Goal: Information Seeking & Learning: Learn about a topic

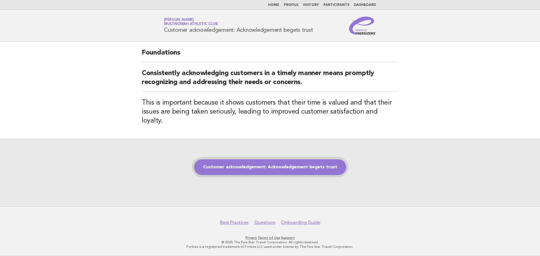
click at [262, 169] on link "Customer acknowledgement: Acknowledgement begets trust" at bounding box center [270, 167] width 152 height 16
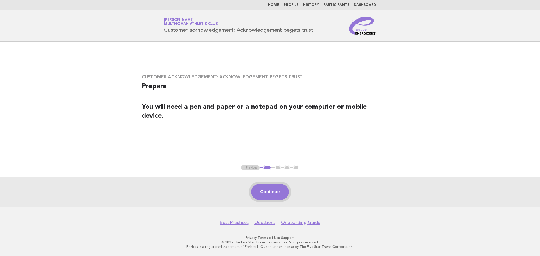
click at [285, 189] on button "Continue" at bounding box center [269, 192] width 37 height 16
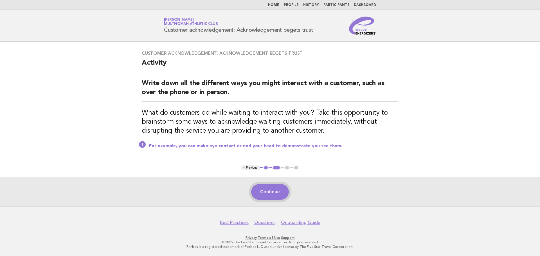
click at [282, 195] on button "Continue" at bounding box center [269, 192] width 37 height 16
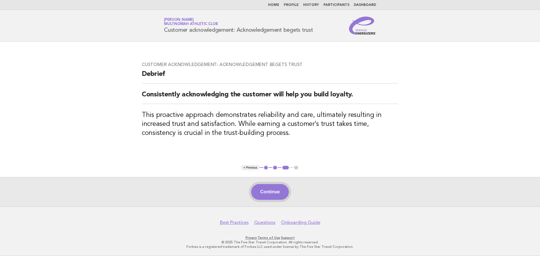
click at [260, 192] on button "Continue" at bounding box center [269, 192] width 37 height 16
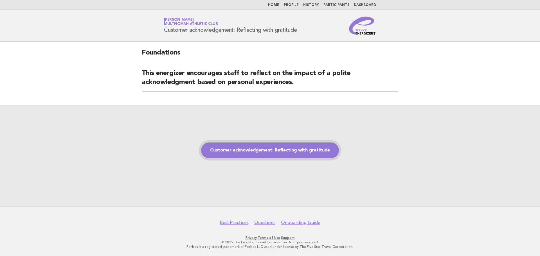
click at [293, 151] on link "Customer acknowledgement: Reflecting with gratitude" at bounding box center [270, 151] width 138 height 16
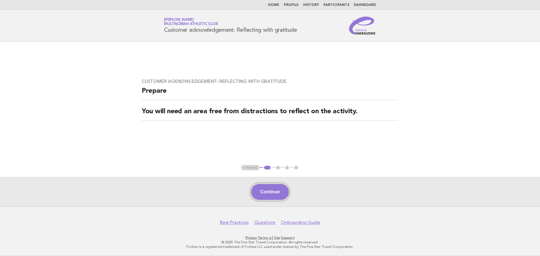
click at [287, 192] on button "Continue" at bounding box center [269, 192] width 37 height 16
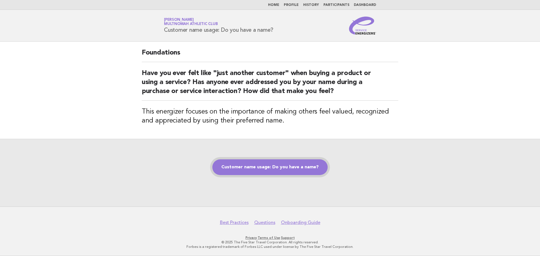
click at [247, 168] on link "Customer name usage: Do you have a name?" at bounding box center [269, 167] width 115 height 16
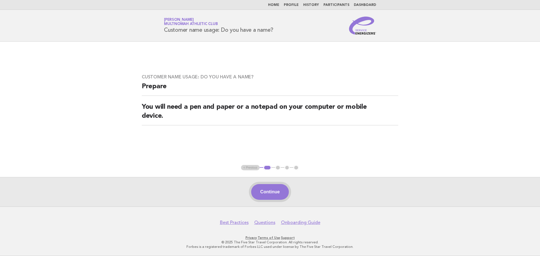
click at [277, 192] on button "Continue" at bounding box center [269, 192] width 37 height 16
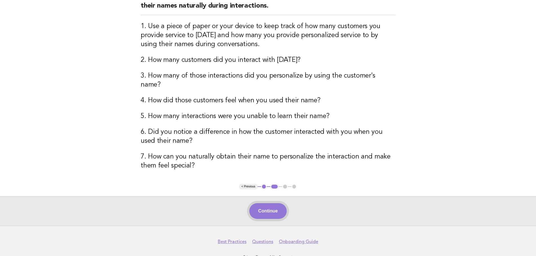
click at [278, 203] on button "Continue" at bounding box center [267, 211] width 37 height 16
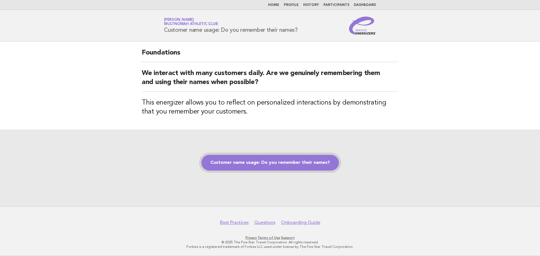
click at [289, 163] on link "Customer name usage: Do you remember their names?" at bounding box center [270, 163] width 138 height 16
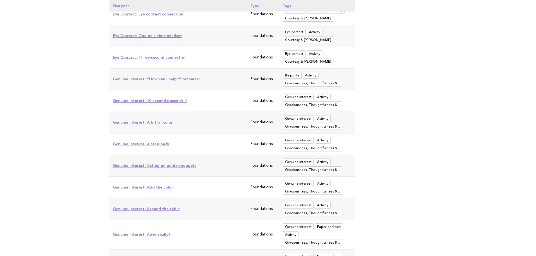
scroll to position [1969, 0]
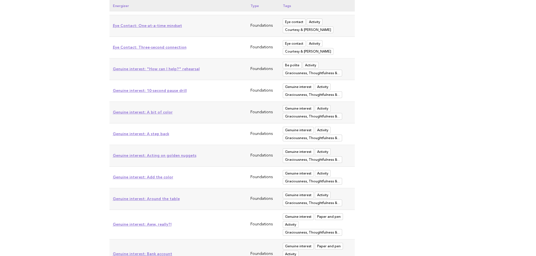
drag, startPoint x: 162, startPoint y: 203, endPoint x: 71, endPoint y: 216, distance: 91.4
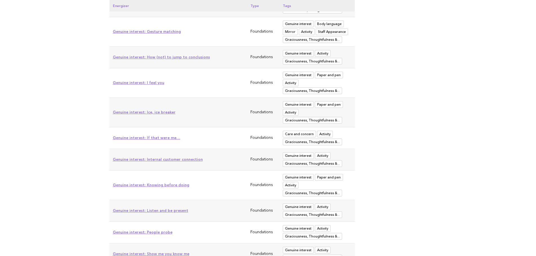
scroll to position [2438, 0]
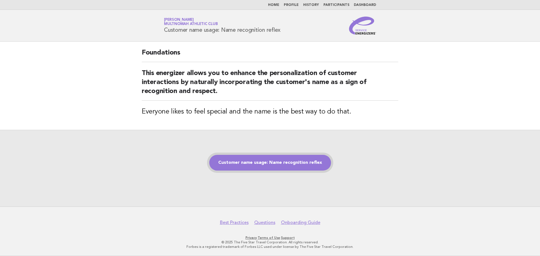
click at [323, 158] on link "Customer name usage: Name recognition reflex" at bounding box center [270, 163] width 122 height 16
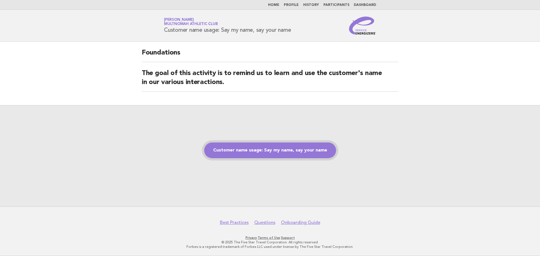
click at [274, 150] on link "Customer name usage: Say my name, say your name" at bounding box center [270, 151] width 132 height 16
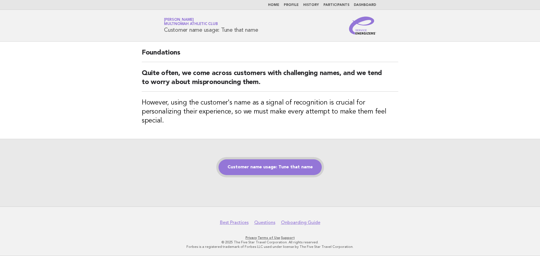
click at [268, 172] on link "Customer name usage: Tune that name" at bounding box center [270, 167] width 103 height 16
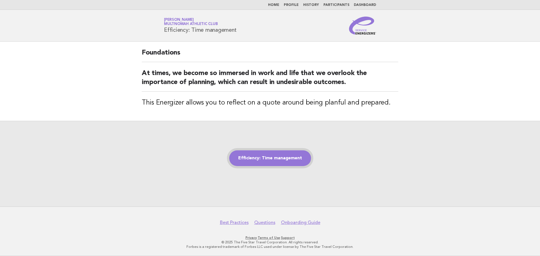
click at [300, 160] on link "Efficiency: Time management" at bounding box center [270, 158] width 82 height 16
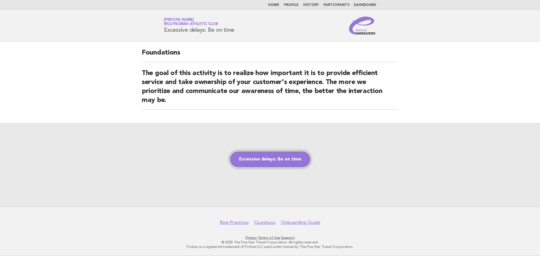
click at [250, 155] on link "Excessive delays: Be on time" at bounding box center [270, 160] width 80 height 16
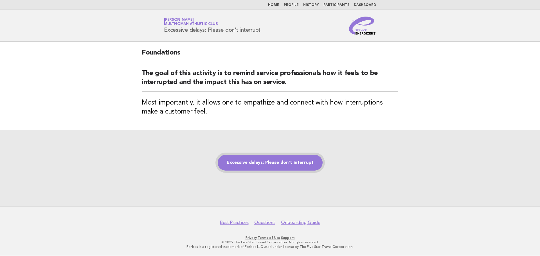
click at [293, 159] on link "Excessive delays: Please don't interrupt" at bounding box center [270, 163] width 105 height 16
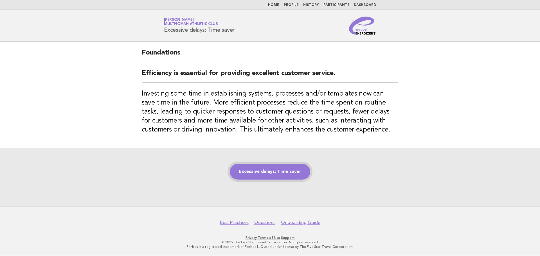
click at [265, 171] on link "Excessive delays: Time saver" at bounding box center [270, 172] width 80 height 16
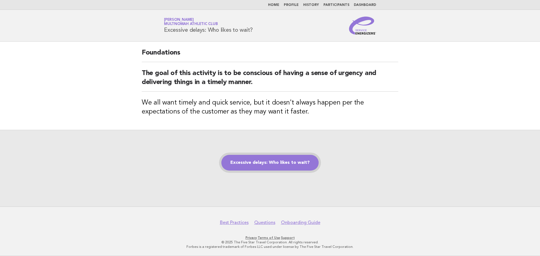
click at [278, 161] on link "Excessive delays: Who likes to wait?" at bounding box center [269, 163] width 97 height 16
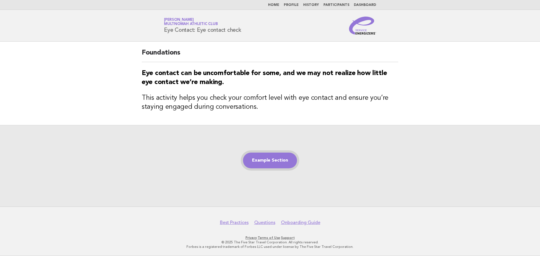
click at [266, 163] on link "Example Section" at bounding box center [270, 161] width 54 height 16
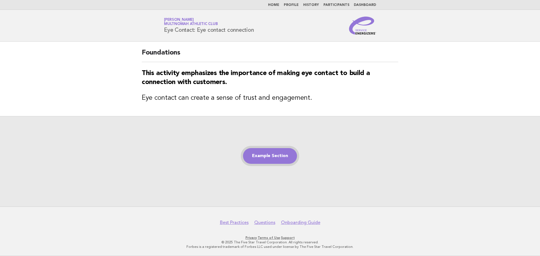
click at [275, 158] on link "Example Section" at bounding box center [270, 156] width 54 height 16
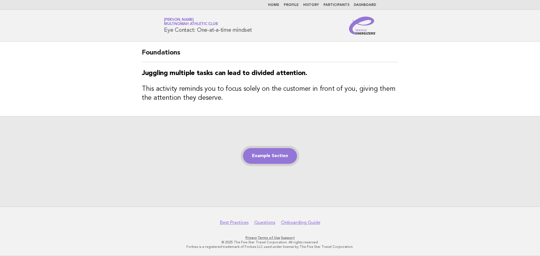
click at [269, 161] on link "Example Section" at bounding box center [270, 156] width 54 height 16
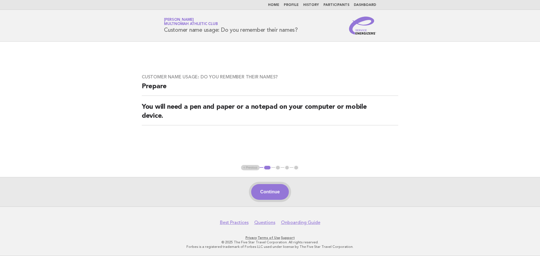
click at [277, 194] on button "Continue" at bounding box center [269, 192] width 37 height 16
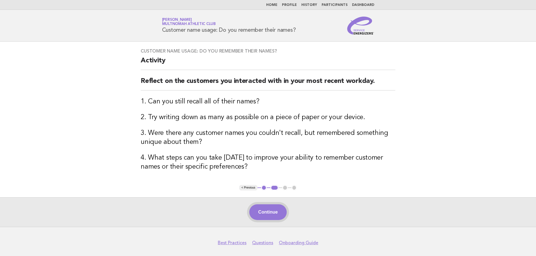
click at [267, 210] on button "Continue" at bounding box center [267, 212] width 37 height 16
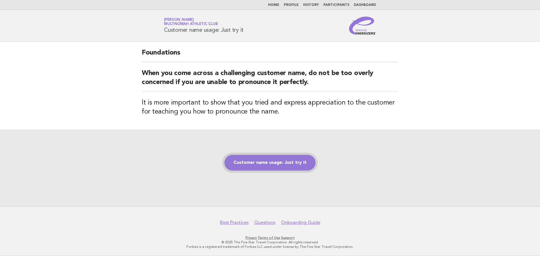
click at [256, 165] on link "Customer name usage: Just try it" at bounding box center [269, 163] width 91 height 16
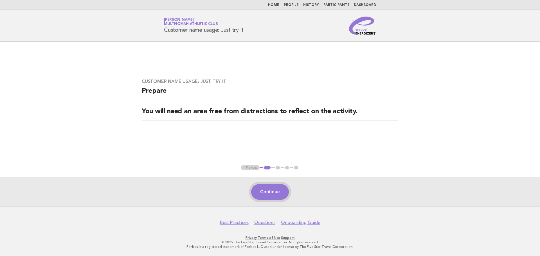
click at [269, 191] on button "Continue" at bounding box center [269, 192] width 37 height 16
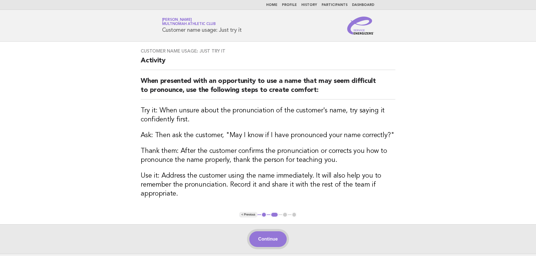
click at [273, 240] on button "Continue" at bounding box center [267, 240] width 37 height 16
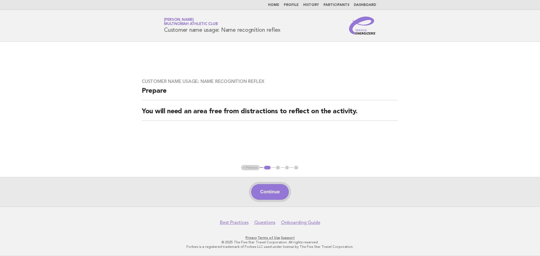
click at [285, 192] on button "Continue" at bounding box center [269, 192] width 37 height 16
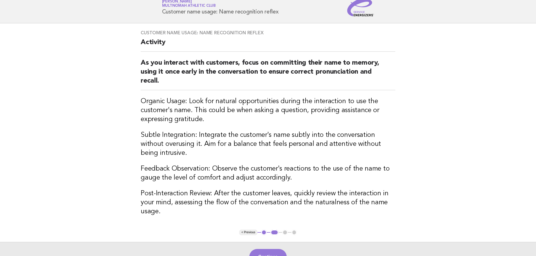
scroll to position [28, 0]
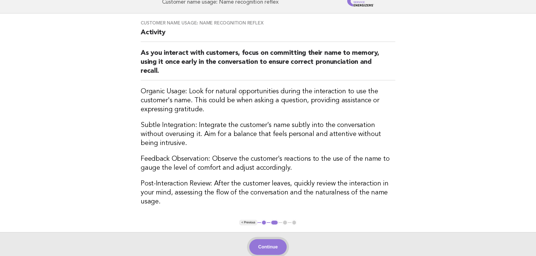
click at [271, 239] on button "Continue" at bounding box center [267, 247] width 37 height 16
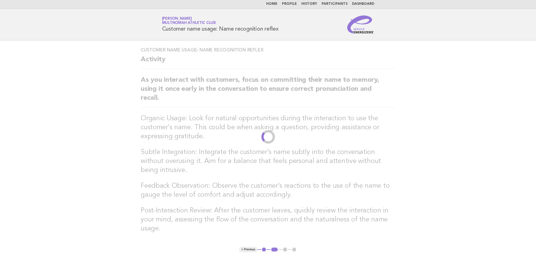
scroll to position [0, 0]
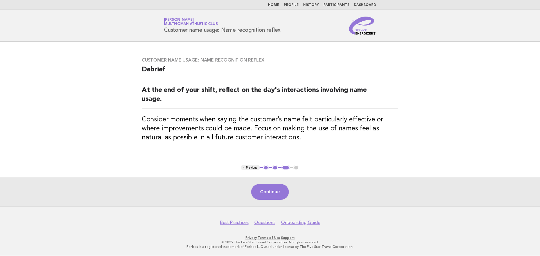
click at [255, 167] on button "< Previous" at bounding box center [250, 168] width 18 height 6
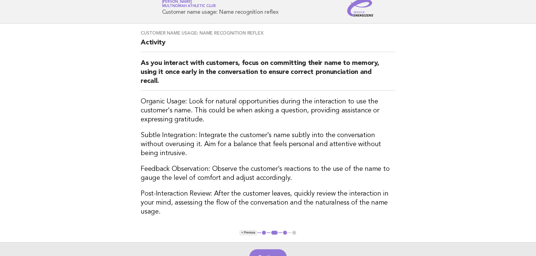
scroll to position [28, 0]
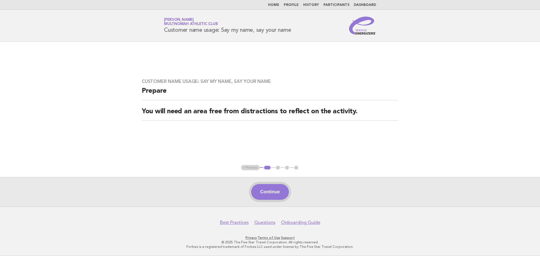
click at [274, 195] on button "Continue" at bounding box center [269, 192] width 37 height 16
click at [276, 195] on button "Continue" at bounding box center [269, 192] width 37 height 16
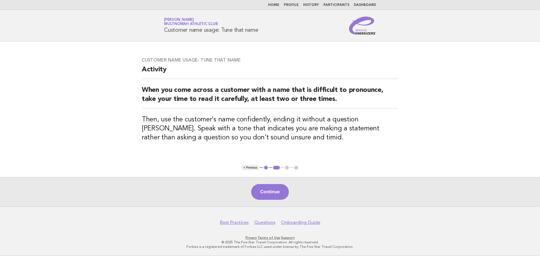
click at [276, 195] on button "Continue" at bounding box center [269, 192] width 37 height 16
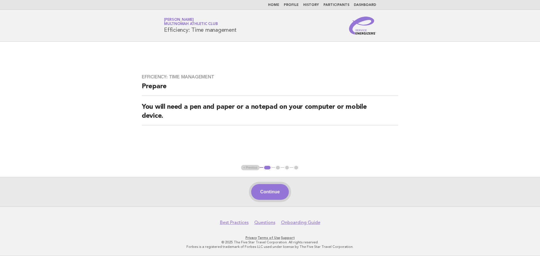
click at [270, 198] on button "Continue" at bounding box center [269, 192] width 37 height 16
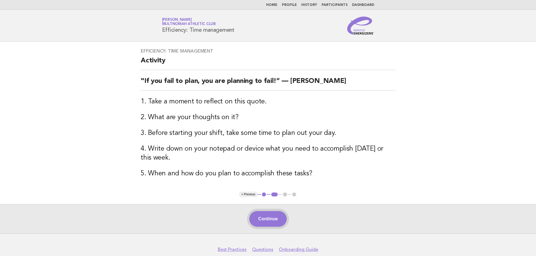
click at [261, 219] on button "Continue" at bounding box center [267, 219] width 37 height 16
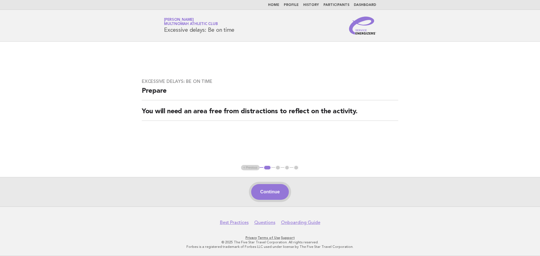
click at [266, 193] on button "Continue" at bounding box center [269, 192] width 37 height 16
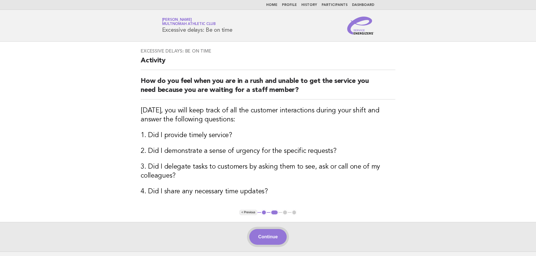
click at [280, 240] on button "Continue" at bounding box center [267, 237] width 37 height 16
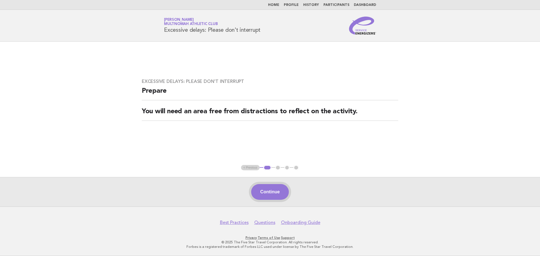
click at [283, 188] on button "Continue" at bounding box center [269, 192] width 37 height 16
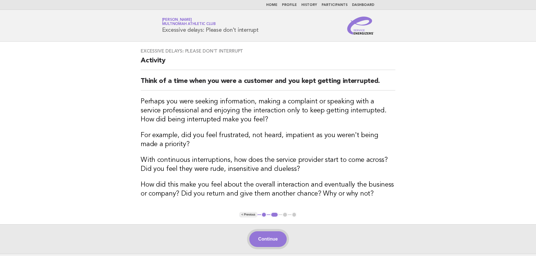
click at [264, 233] on button "Continue" at bounding box center [267, 240] width 37 height 16
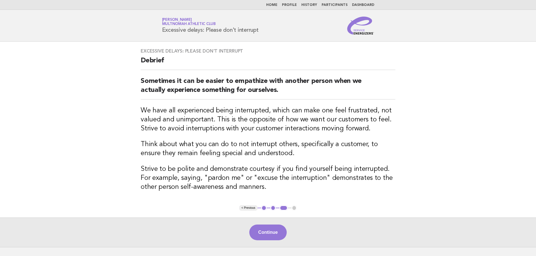
click at [264, 233] on button "Continue" at bounding box center [267, 233] width 37 height 16
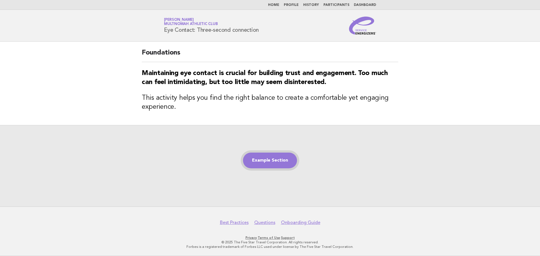
click at [287, 159] on link "Example Section" at bounding box center [270, 161] width 54 height 16
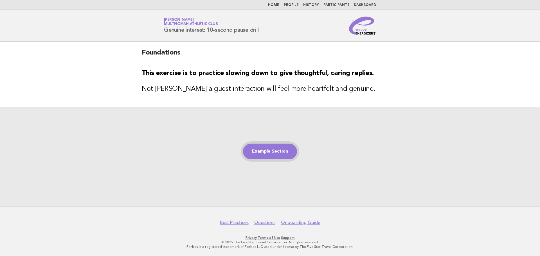
click at [280, 150] on link "Example Section" at bounding box center [270, 152] width 54 height 16
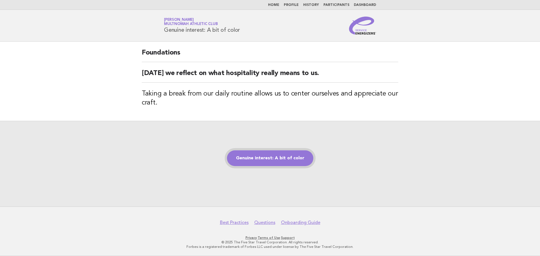
click at [283, 164] on link "Genuine interest: A bit of color" at bounding box center [270, 158] width 86 height 16
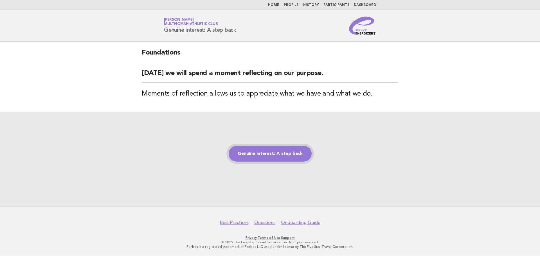
click at [303, 156] on link "Genuine interest: A step back" at bounding box center [270, 154] width 83 height 16
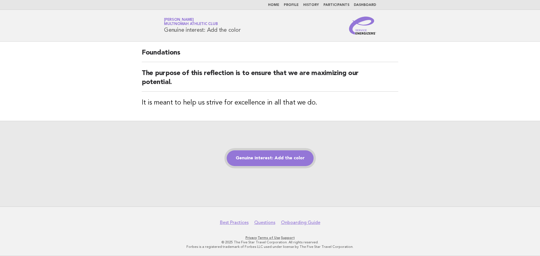
click at [304, 163] on link "Genuine interest: Add the color" at bounding box center [270, 158] width 87 height 16
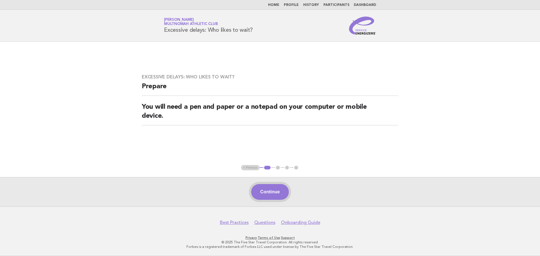
click at [278, 194] on button "Continue" at bounding box center [269, 192] width 37 height 16
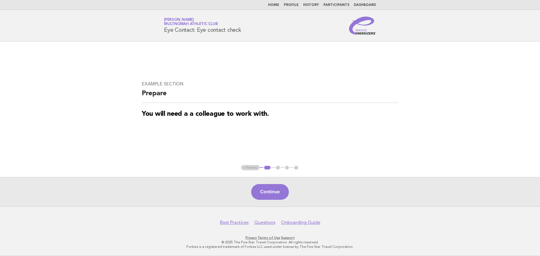
click at [246, 169] on ul "< Previous 1 2 3 4" at bounding box center [270, 168] width 58 height 6
click at [270, 190] on button "Continue" at bounding box center [269, 192] width 37 height 16
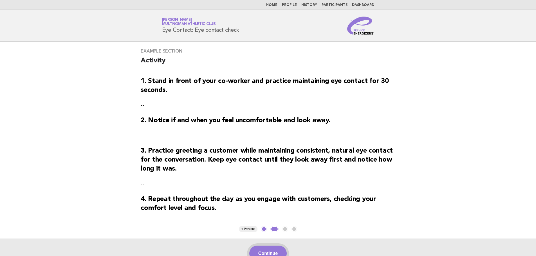
click at [275, 252] on button "Continue" at bounding box center [267, 254] width 37 height 16
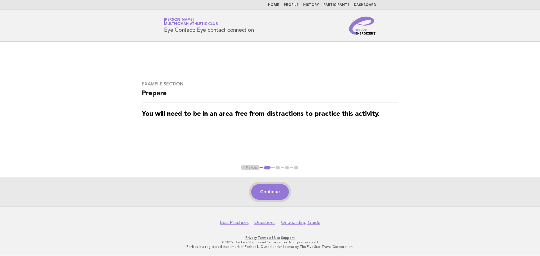
click at [275, 190] on button "Continue" at bounding box center [269, 192] width 37 height 16
click at [280, 194] on button "Continue" at bounding box center [269, 192] width 37 height 16
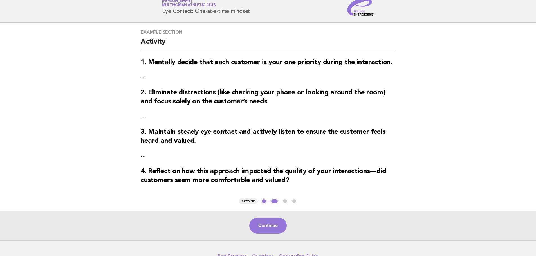
scroll to position [28, 0]
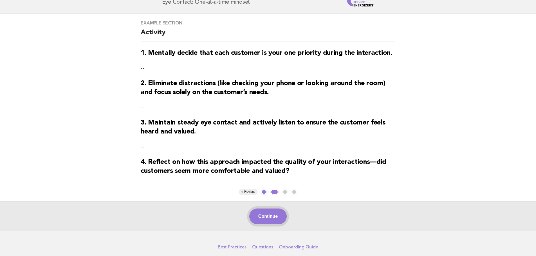
click at [276, 221] on button "Continue" at bounding box center [267, 217] width 37 height 16
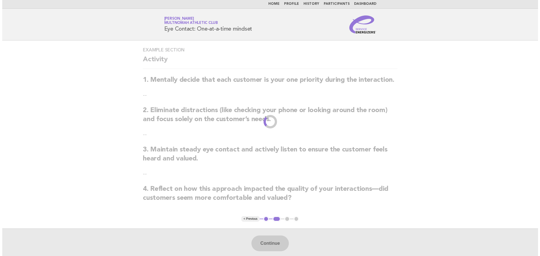
scroll to position [0, 0]
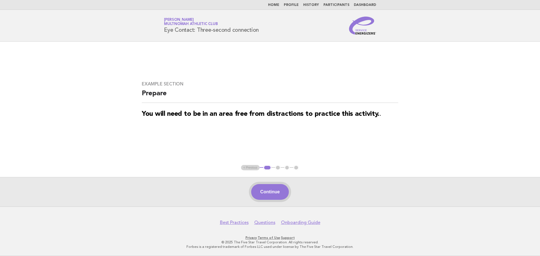
click at [281, 194] on button "Continue" at bounding box center [269, 192] width 37 height 16
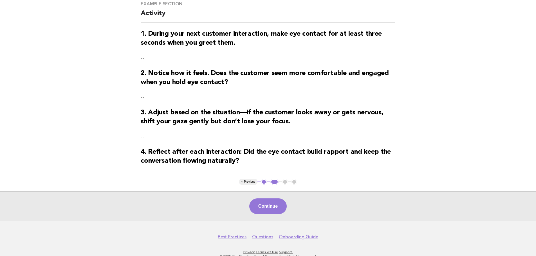
scroll to position [56, 0]
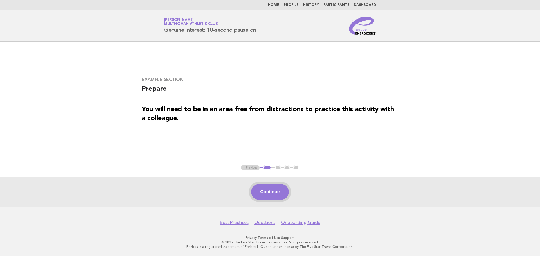
click at [274, 192] on button "Continue" at bounding box center [269, 192] width 37 height 16
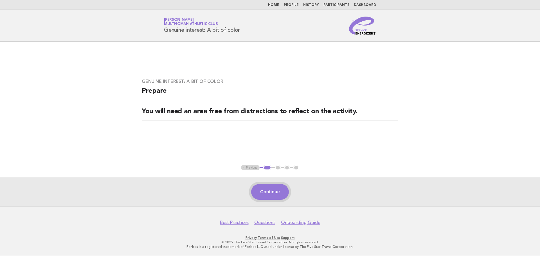
click at [277, 192] on button "Continue" at bounding box center [269, 192] width 37 height 16
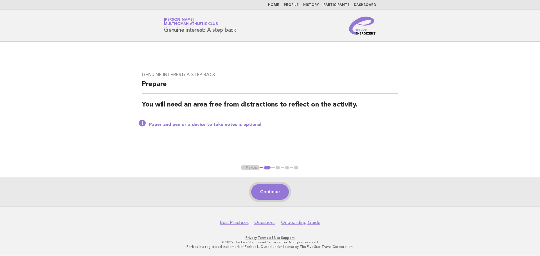
click at [283, 190] on button "Continue" at bounding box center [269, 192] width 37 height 16
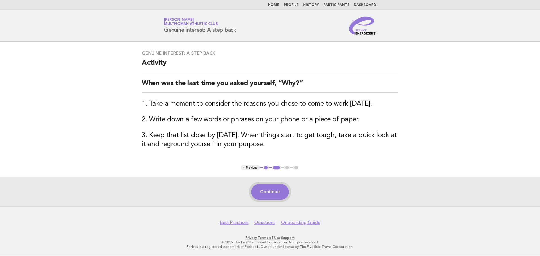
click at [283, 190] on button "Continue" at bounding box center [269, 192] width 37 height 16
